Goal: Transaction & Acquisition: Obtain resource

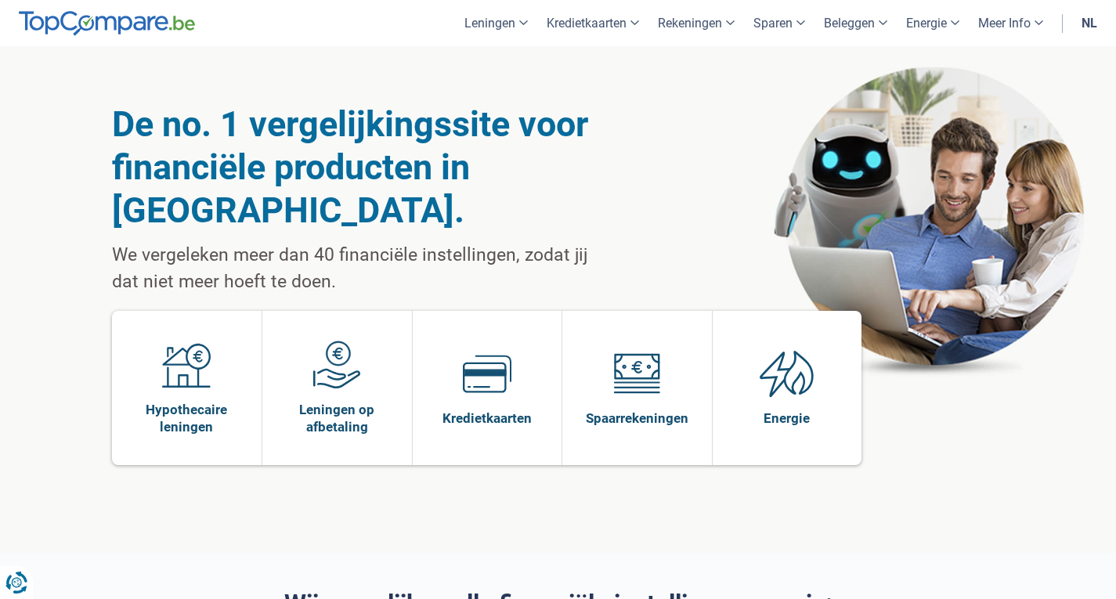
click at [1080, 27] on link "nl" at bounding box center [1089, 23] width 34 height 46
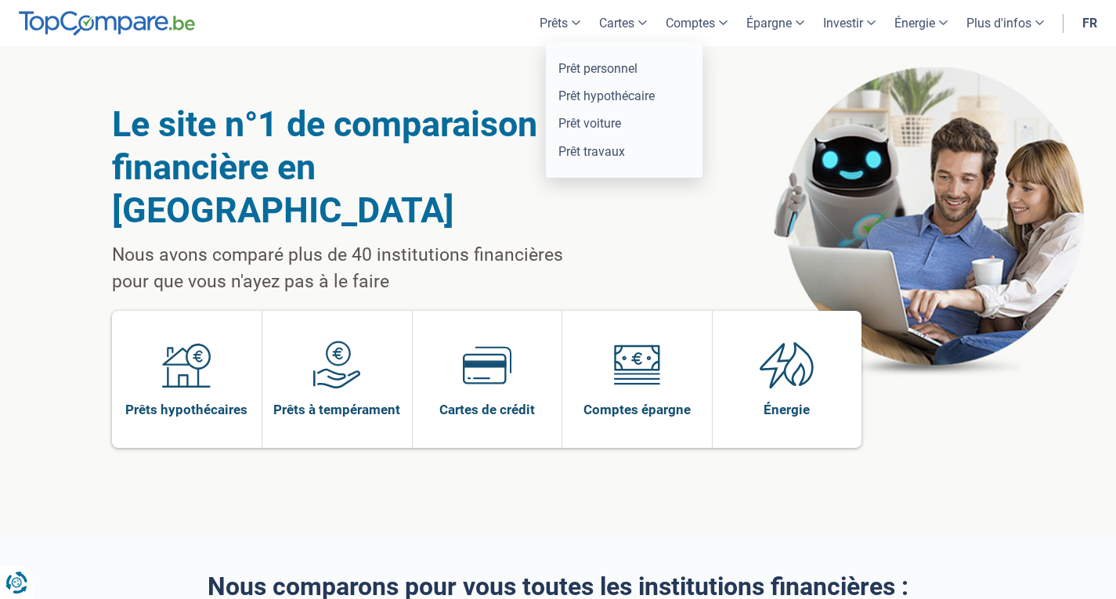
click at [561, 20] on link "Prêts" at bounding box center [560, 23] width 60 height 46
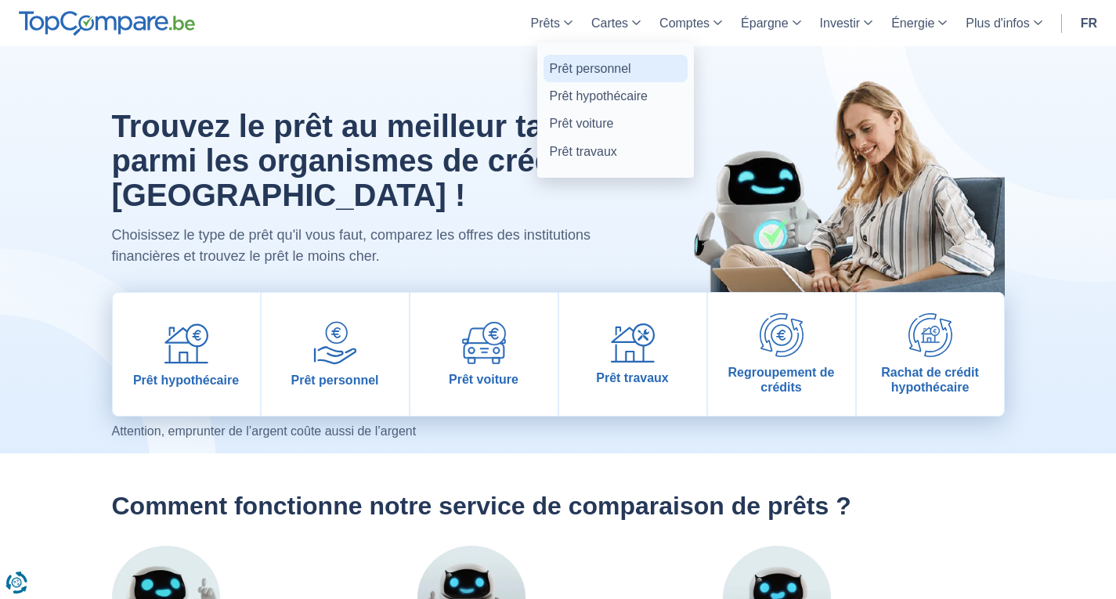
click at [573, 70] on link "Prêt personnel" at bounding box center [616, 68] width 144 height 27
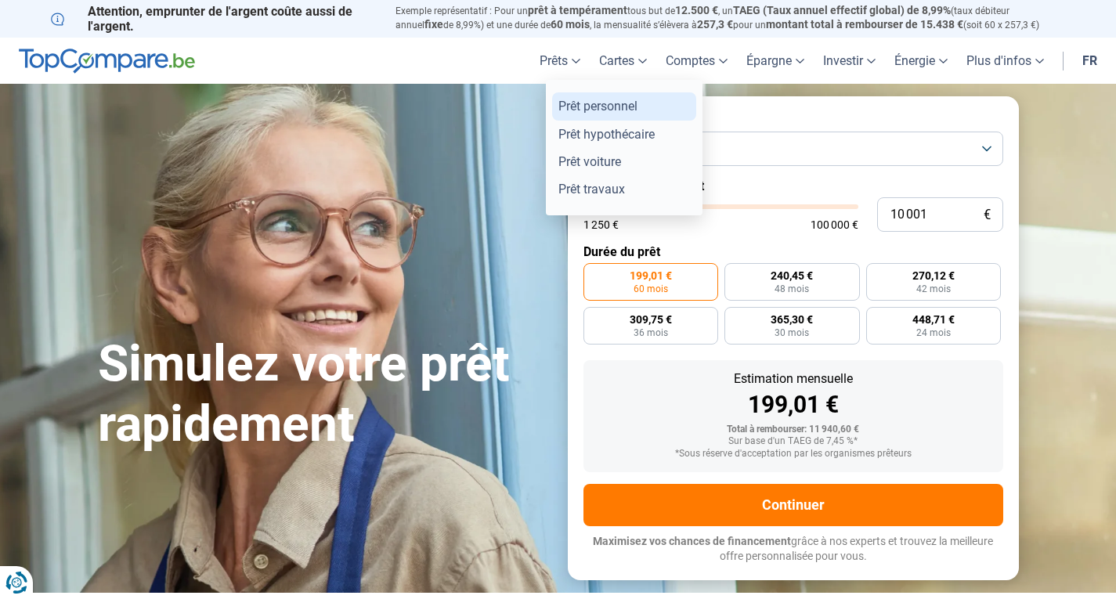
click at [590, 109] on link "Prêt personnel" at bounding box center [624, 105] width 144 height 27
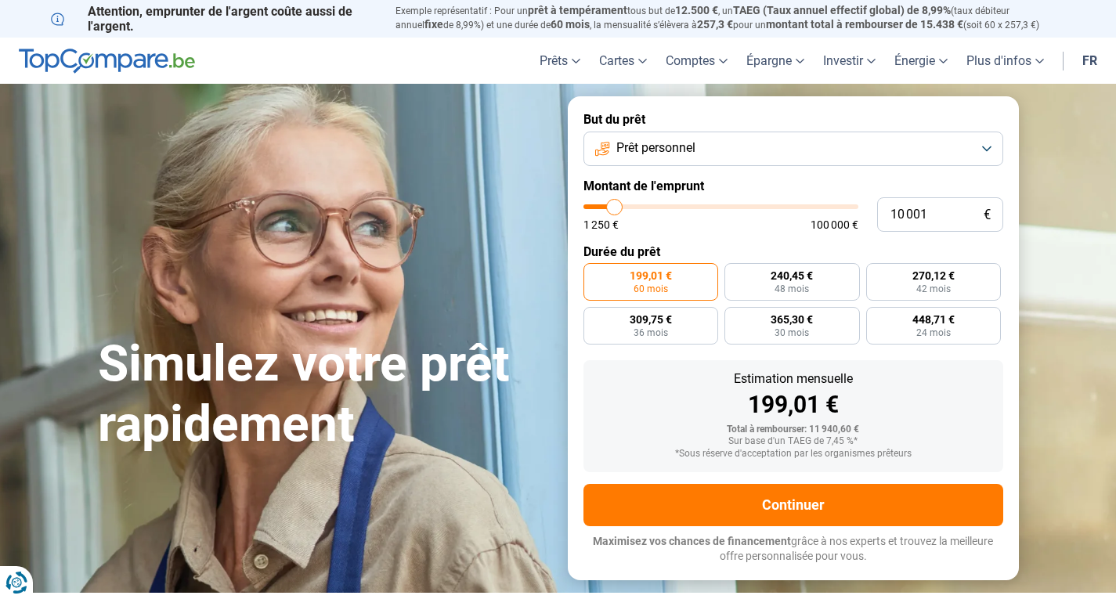
click at [209, 428] on h1 "Simulez votre prêt rapidement" at bounding box center [323, 394] width 451 height 121
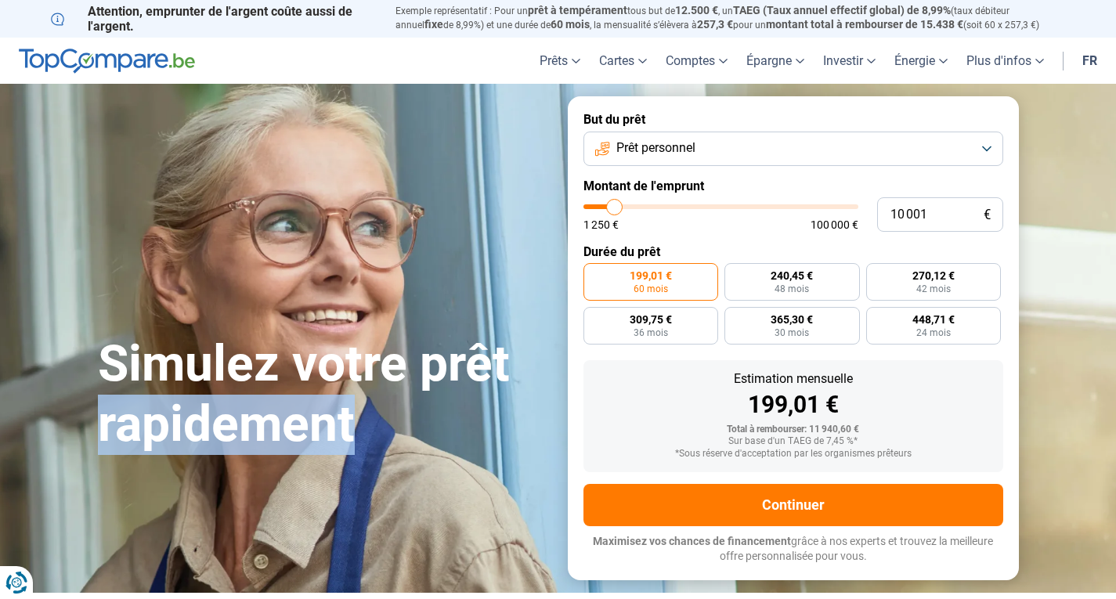
click at [209, 428] on h1 "Simulez votre prêt rapidement" at bounding box center [323, 394] width 451 height 121
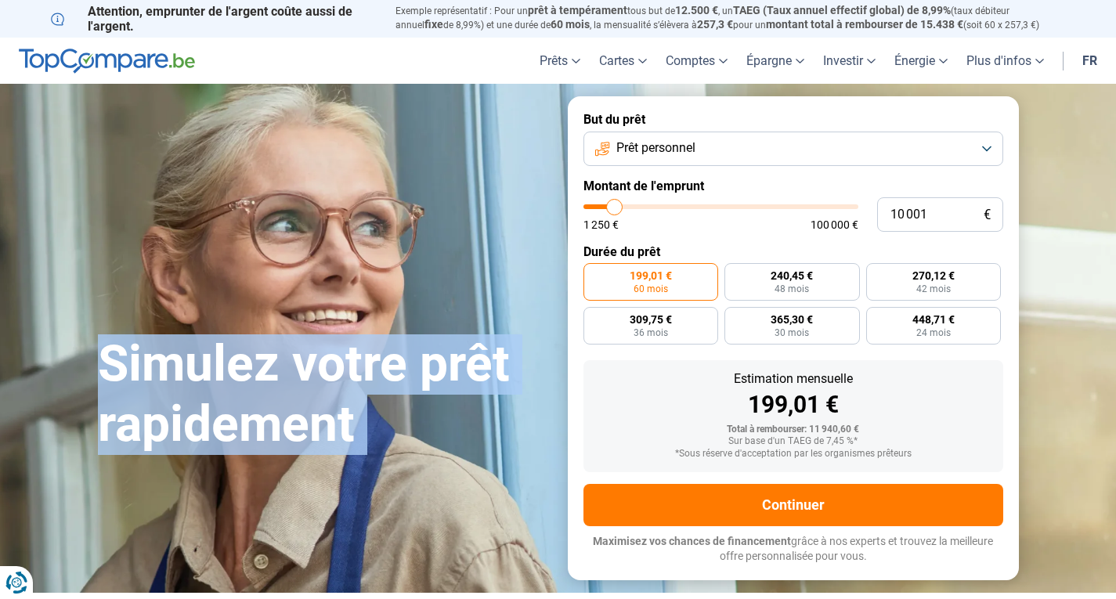
click at [209, 428] on h1 "Simulez votre prêt rapidement" at bounding box center [323, 394] width 451 height 121
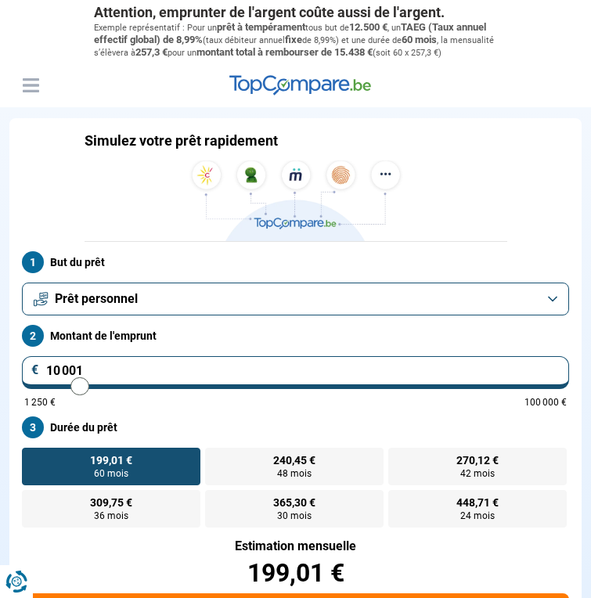
type input "10000"
